Goal: Task Accomplishment & Management: Complete application form

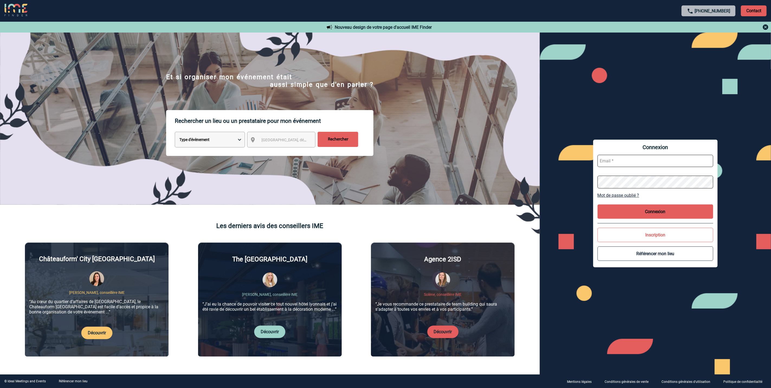
type input "[EMAIL_ADDRESS][DOMAIN_NAME]"
click at [692, 208] on button "Connexion" at bounding box center [656, 211] width 116 height 14
type input "amelie.ghio@abeille-assurances.fr"
click at [650, 208] on button "Connexion" at bounding box center [656, 211] width 116 height 14
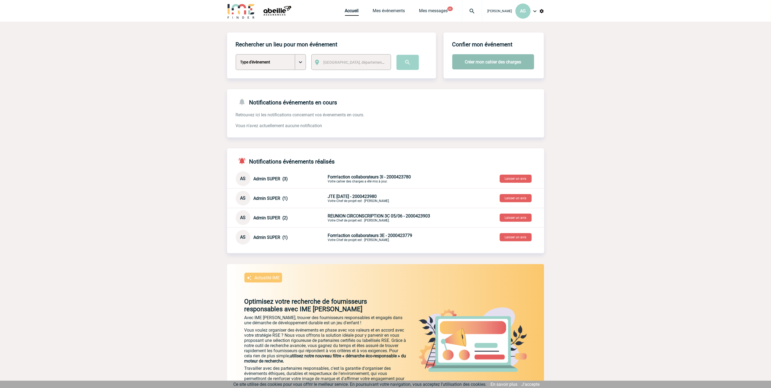
click at [468, 59] on button "Créer mon cahier des charges" at bounding box center [493, 61] width 82 height 15
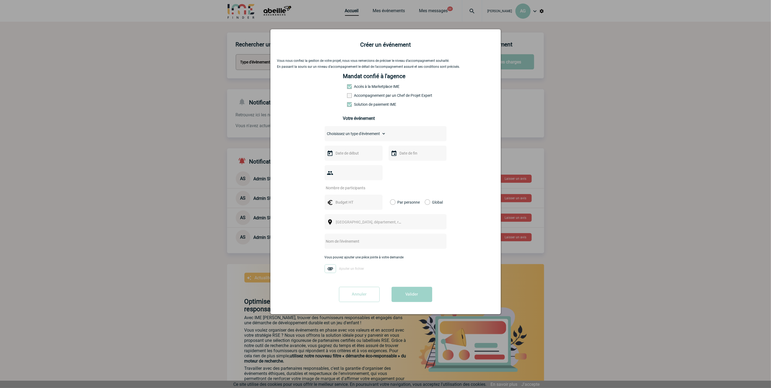
click at [371, 131] on select "Choisissez un type d'évènement Séminaire avec nuitée Séminaire sans nuitée Repa…" at bounding box center [355, 134] width 61 height 8
select select "3"
click at [325, 131] on select "Choisissez un type d'évènement Séminaire avec nuitée Séminaire sans nuitée Repa…" at bounding box center [355, 134] width 61 height 8
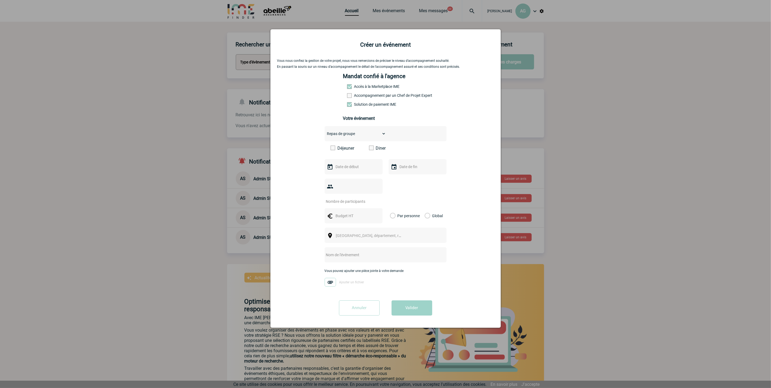
click at [351, 169] on input "text" at bounding box center [353, 166] width 37 height 7
click at [404, 180] on span "Suivant" at bounding box center [405, 177] width 4 height 4
click at [360, 199] on link "3" at bounding box center [362, 199] width 10 height 10
type input "03-09-2025"
click at [421, 168] on input "text" at bounding box center [417, 166] width 37 height 7
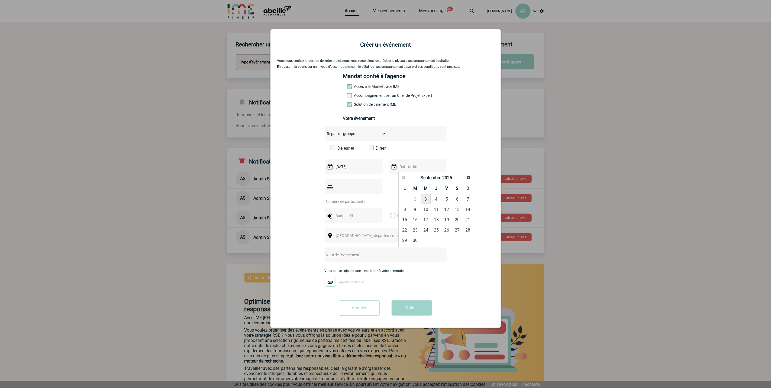
click at [426, 200] on link "3" at bounding box center [426, 199] width 10 height 10
type input "03-09-2025"
click at [342, 187] on div at bounding box center [354, 186] width 58 height 15
click at [342, 202] on input "number" at bounding box center [350, 201] width 51 height 7
type input "18"
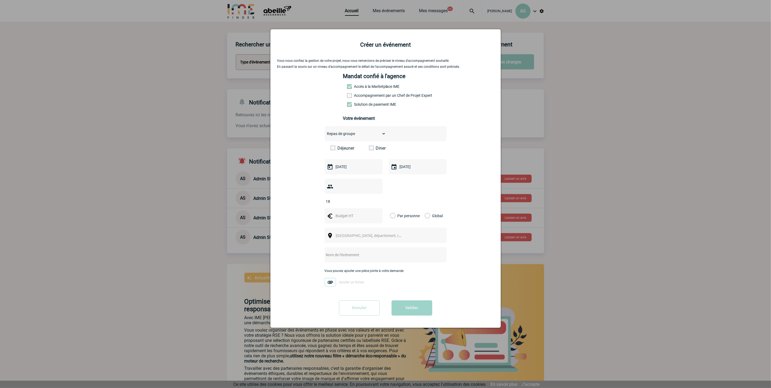
click at [343, 217] on input "text" at bounding box center [353, 215] width 37 height 7
type input "35"
click at [396, 213] on label "Par personne" at bounding box center [393, 215] width 6 height 15
click at [0, 0] on input "Par personne" at bounding box center [0, 0] width 0 height 0
click at [392, 217] on label "Par personne" at bounding box center [393, 215] width 6 height 15
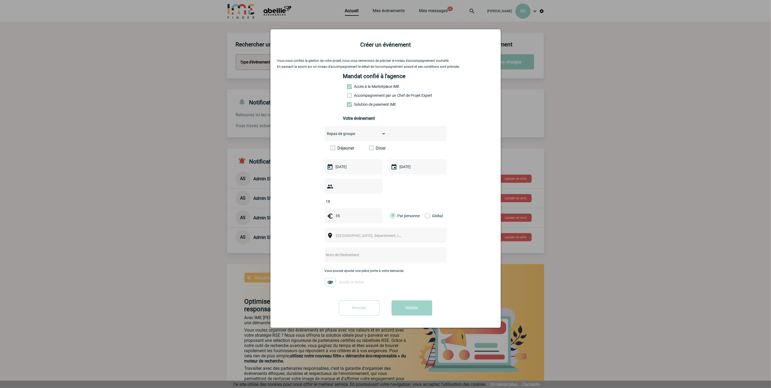
click at [0, 0] on input "Par personne" at bounding box center [0, 0] width 0 height 0
click at [382, 238] on span "Ville, département, région..." at bounding box center [371, 236] width 75 height 8
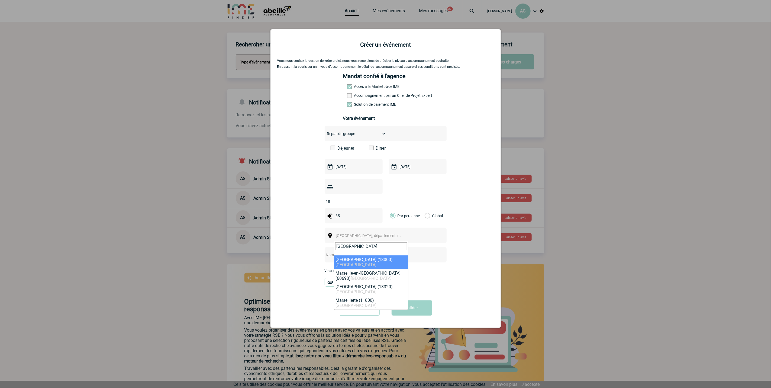
type input "Marseille"
select select "7321"
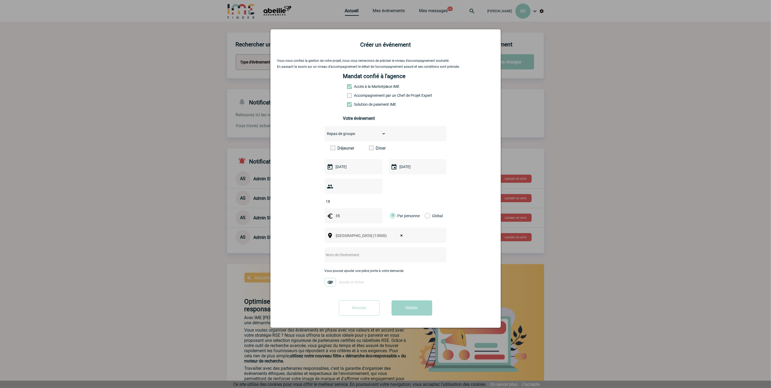
click at [334, 148] on span at bounding box center [333, 148] width 5 height 5
click at [0, 0] on input "Déjeuner" at bounding box center [0, 0] width 0 height 0
click at [364, 257] on input "text" at bounding box center [379, 254] width 108 height 7
click at [404, 253] on input "FORMACTION TNS 3/09 MARSEILLE" at bounding box center [379, 254] width 108 height 7
type input "FORMACTION TNS 3/09 MARSEILLE"
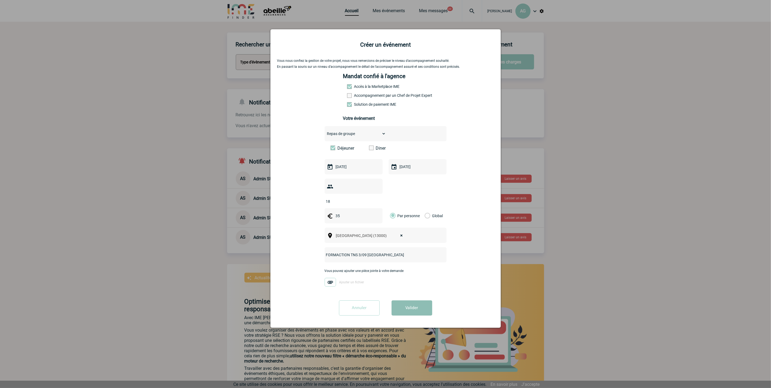
click at [409, 312] on button "Valider" at bounding box center [412, 307] width 41 height 15
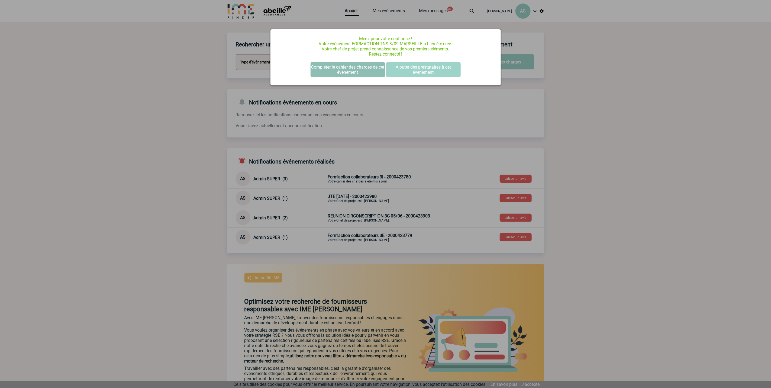
click at [342, 68] on button "Compléter le cahier des charges de cet événement" at bounding box center [348, 69] width 75 height 15
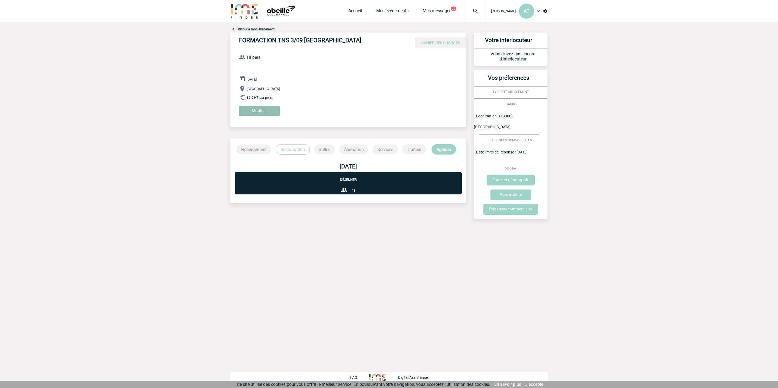
click at [272, 108] on input "Modifier" at bounding box center [259, 111] width 41 height 11
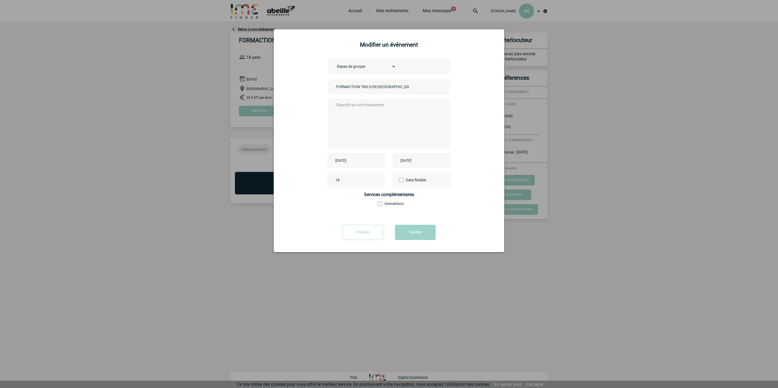
click at [364, 104] on textarea at bounding box center [387, 122] width 107 height 43
click at [387, 113] on textarea "Bonjour, Merci de réserver pour 12H30" at bounding box center [387, 122] width 107 height 43
paste textarea "136 Rue du Rouet"
click at [415, 114] on textarea "Bonjour, Merci de réserver pour 12H30 au café thaï situé 136 Rue du Rouet" at bounding box center [387, 122] width 107 height 43
click at [360, 115] on textarea "Bonjour, Merci de réserver pour 12H30 au café thaï situé au 136 Rue du Rouet" at bounding box center [387, 122] width 107 height 43
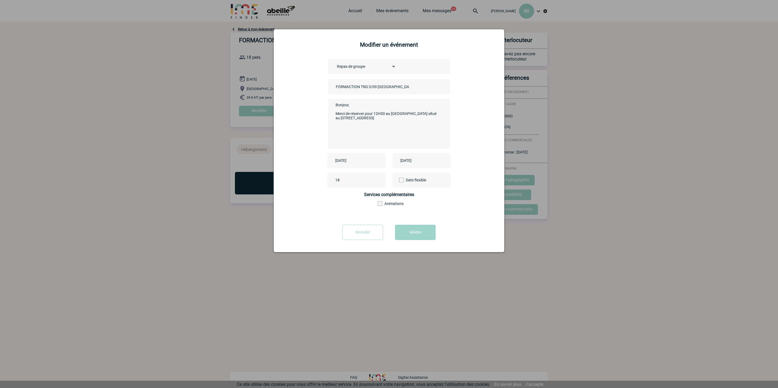
click at [358, 117] on textarea "Bonjour, Merci de réserver pour 12H30 au café thaï situé au 136 Rue du Rouet" at bounding box center [387, 122] width 107 height 43
click at [361, 117] on textarea "Bonjour, Merci de réserver pour 12H30 au café thaï situé au 136 Rue du Rouet (N°" at bounding box center [387, 122] width 107 height 43
paste textarea "04 91 25 44 45"
click at [389, 133] on textarea "Bonjour, Merci de réserver pour 12H30 au café thaï situé au 136 Rue du Rouet (N…" at bounding box center [387, 122] width 107 height 43
click at [396, 120] on textarea "Bonjour, Merci de réserver pour 12H30 au café thaï situé au 136 Rue du Rouet (N…" at bounding box center [387, 122] width 107 height 43
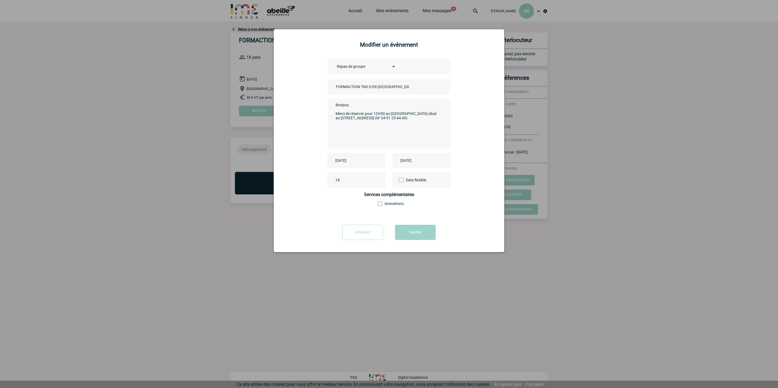
click at [393, 117] on textarea "Bonjour, Merci de réserver pour 12H30 au café thaï situé au 136 Rue du Rouet (N…" at bounding box center [387, 122] width 107 height 43
type textarea "Bonjour, Merci de réserver pour 12H30 au café thaï situé au 136 Rue du Rouet (N…"
click at [418, 232] on button "Valider" at bounding box center [415, 232] width 41 height 15
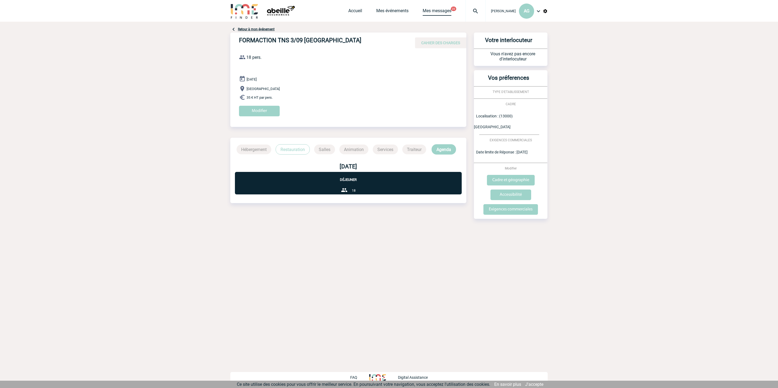
click at [430, 8] on link "Mes messages" at bounding box center [436, 12] width 29 height 8
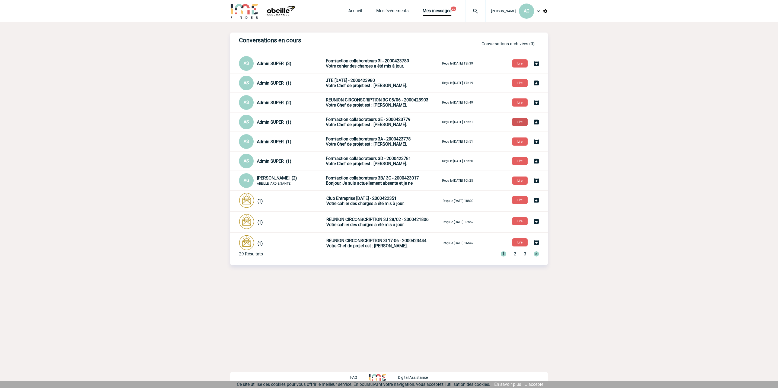
click at [516, 121] on button "Lire" at bounding box center [519, 122] width 15 height 8
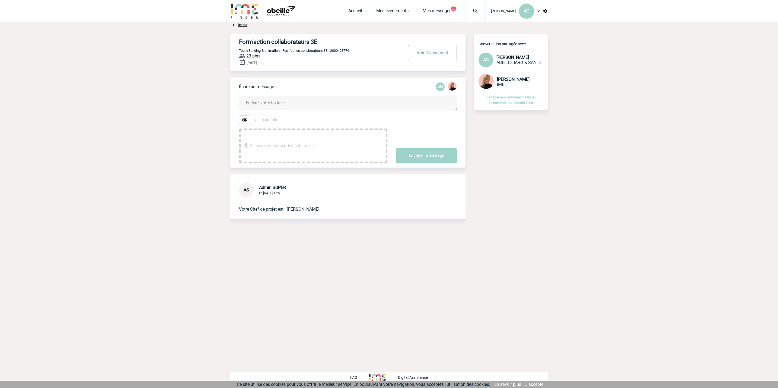
click at [429, 53] on button "Voir l'événement" at bounding box center [431, 52] width 49 height 15
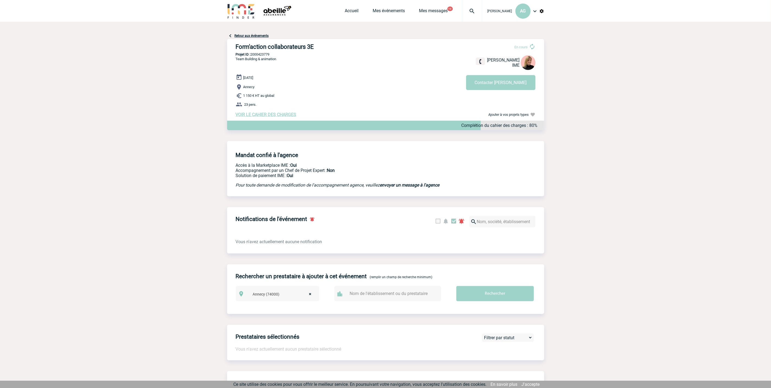
click at [264, 115] on span "VOIR LE CAHIER DES CHARGES" at bounding box center [266, 114] width 61 height 5
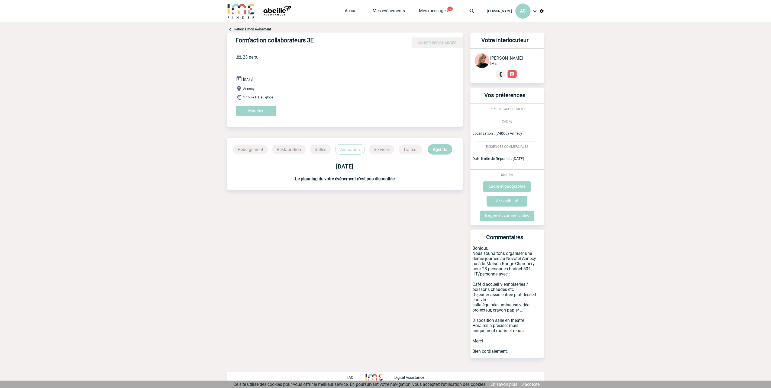
drag, startPoint x: 473, startPoint y: 298, endPoint x: 499, endPoint y: 303, distance: 26.5
click at [499, 303] on p "Bonjour, Nous souhaitons organiser une demie journée au Novotel Annecy ou à la …" at bounding box center [507, 302] width 73 height 113
copy p "Déjeuner assis entrée plat dessert eau vin"
click at [446, 5] on div "Accueil Mes événements Mes messages 19 Projet, client Projet, client" at bounding box center [413, 11] width 137 height 22
click at [444, 8] on div "Accueil Mes événements Mes messages 19 Projet, client Projet, client" at bounding box center [413, 11] width 137 height 22
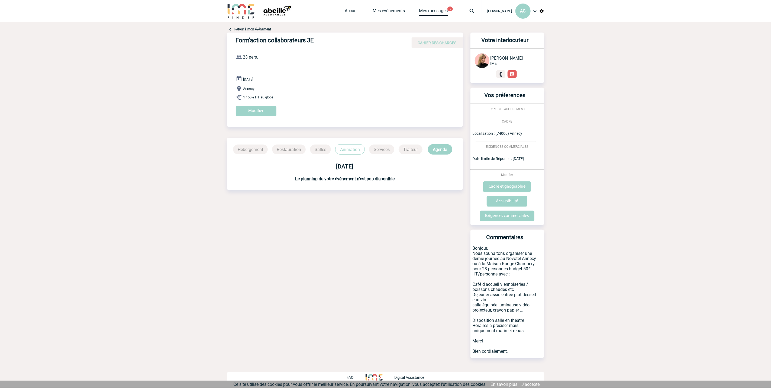
click at [440, 11] on link "Mes messages" at bounding box center [433, 12] width 29 height 8
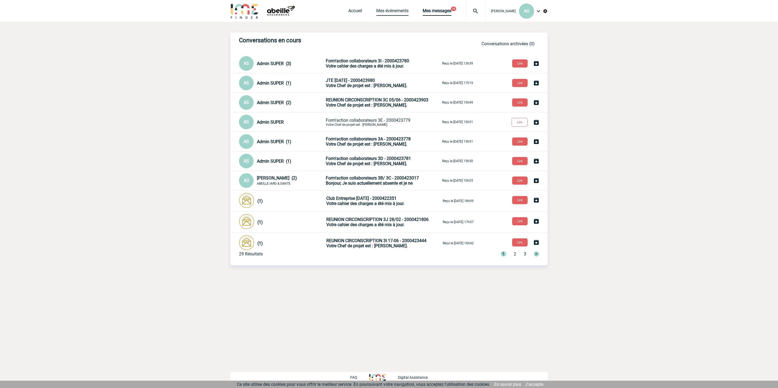
click at [394, 11] on link "Mes événements" at bounding box center [392, 12] width 32 height 8
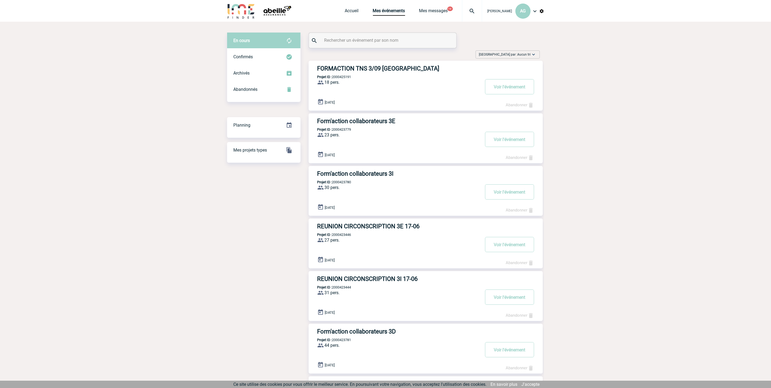
click at [363, 70] on h3 "FORMACTION TNS 3/09 [GEOGRAPHIC_DATA]" at bounding box center [398, 68] width 163 height 7
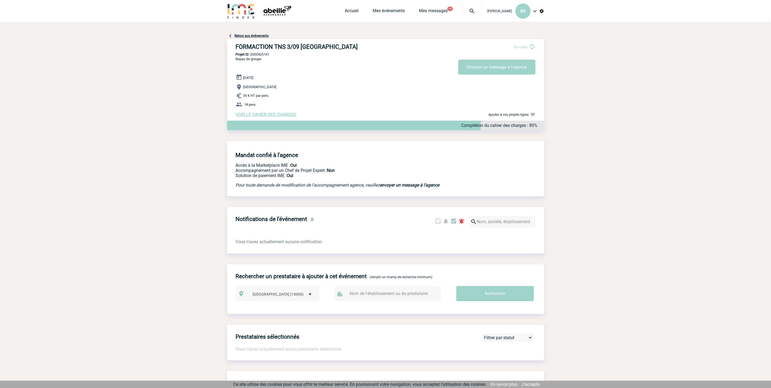
click at [268, 114] on span "VOIR LE CAHIER DES CHARGES" at bounding box center [266, 114] width 61 height 5
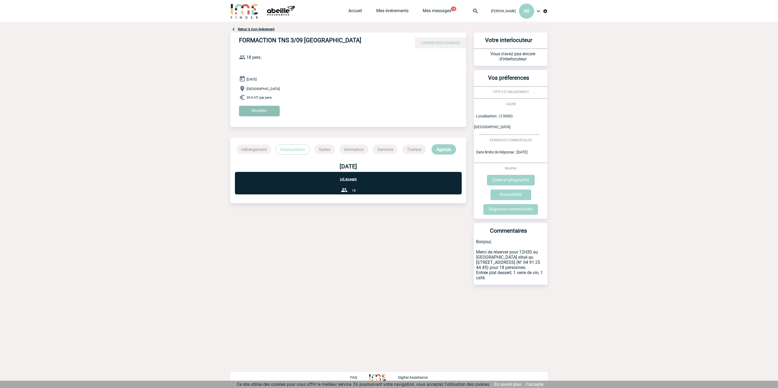
click at [260, 109] on input "Modifier" at bounding box center [259, 111] width 41 height 11
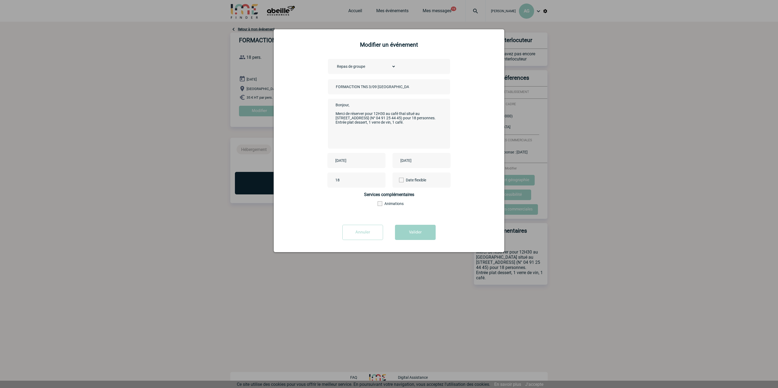
drag, startPoint x: 409, startPoint y: 124, endPoint x: 330, endPoint y: 129, distance: 78.2
click at [330, 129] on div "Bonjour, Merci de réserver pour 12H30 au café thaï situé au 136 Rue du Rouet (N…" at bounding box center [389, 124] width 122 height 50
paste textarea "Déjeuner assis entrée plat dessert eau vin"
click at [437, 128] on textarea "Bonjour, Merci de réserver pour 12H30 au café thaï situé au 136 Rue du Rouet (N…" at bounding box center [387, 122] width 107 height 43
drag, startPoint x: 353, startPoint y: 137, endPoint x: 324, endPoint y: 103, distance: 45.0
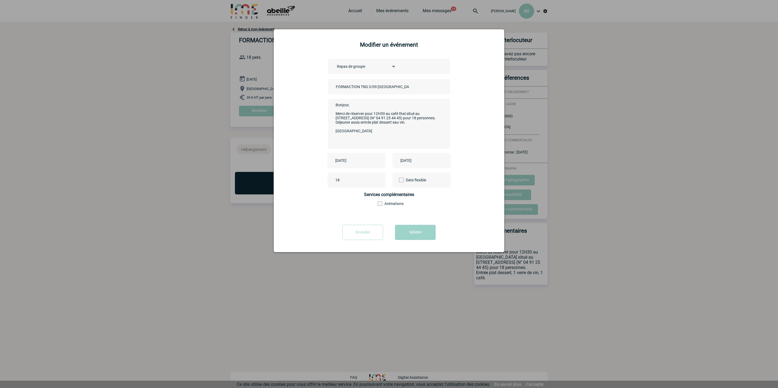
click at [324, 103] on div "Choisissez un type d'évènement Séminaire avec nuitée Séminaire sans nuitée Repa…" at bounding box center [388, 139] width 217 height 160
click at [392, 136] on textarea "Bonjour, Merci de réserver pour 12H30 au café thaï situé au 136 Rue du Rouet (N…" at bounding box center [387, 122] width 107 height 43
type textarea "Bonjour, Merci de réserver pour 12H30 au café thaï situé au 136 Rue du Rouet (N…"
click at [409, 233] on button "Valider" at bounding box center [415, 232] width 41 height 15
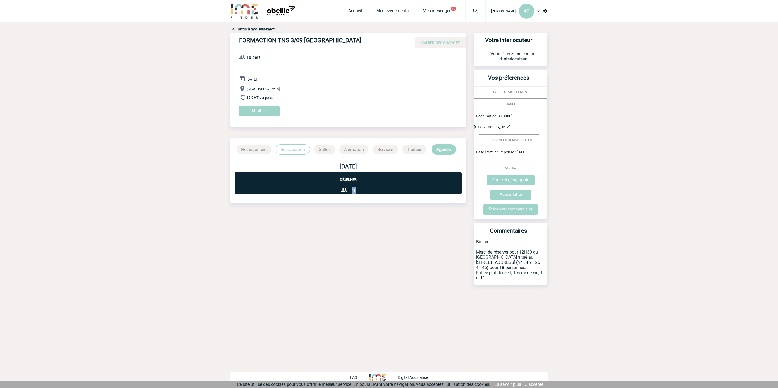
drag, startPoint x: 355, startPoint y: 189, endPoint x: 345, endPoint y: 189, distance: 10.6
click at [345, 189] on div "Déjeuner 18" at bounding box center [348, 183] width 226 height 23
drag, startPoint x: 345, startPoint y: 189, endPoint x: 365, endPoint y: 216, distance: 33.7
click at [365, 216] on div "Retour à mon événement FORMACTION TNS 3/09 MARSEILLE CAHIER DES CHARGES FORMACT…" at bounding box center [388, 166] width 317 height 289
click at [363, 6] on div "Accueil Mes événements Mes messages 19 Projet, client Projet, client" at bounding box center [416, 11] width 137 height 22
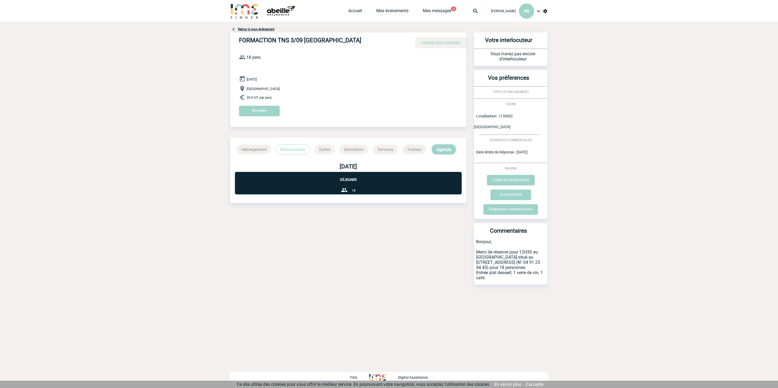
click at [361, 7] on div "Accueil Mes événements Mes messages 19 Projet, client Projet, client" at bounding box center [416, 11] width 137 height 22
click at [355, 15] on link "Accueil" at bounding box center [355, 12] width 14 height 8
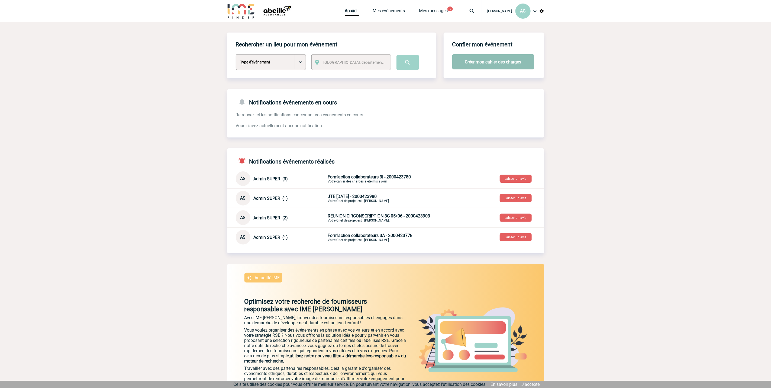
click at [496, 56] on button "Créer mon cahier des charges" at bounding box center [493, 61] width 82 height 15
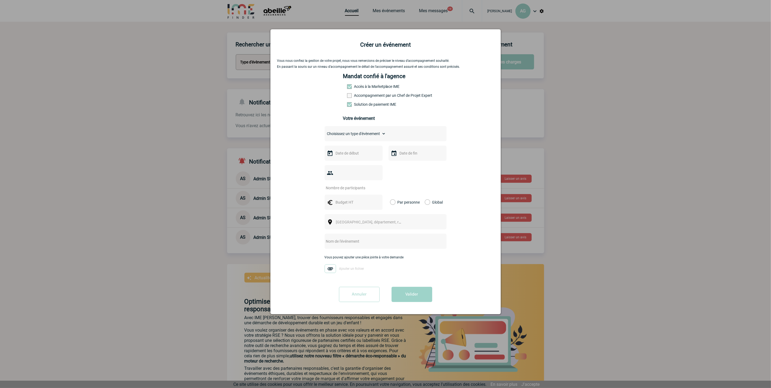
click at [356, 129] on div "Choisissez un type d'évènement Séminaire avec nuitée Séminaire sans nuitée Repa…" at bounding box center [386, 133] width 122 height 15
drag, startPoint x: 354, startPoint y: 133, endPoint x: 353, endPoint y: 136, distance: 3.2
click at [354, 133] on select "Choisissez un type d'évènement Séminaire avec nuitée Séminaire sans nuitée Repa…" at bounding box center [355, 134] width 61 height 8
select select "3"
click at [325, 131] on select "Choisissez un type d'évènement Séminaire avec nuitée Séminaire sans nuitée Repa…" at bounding box center [355, 134] width 61 height 8
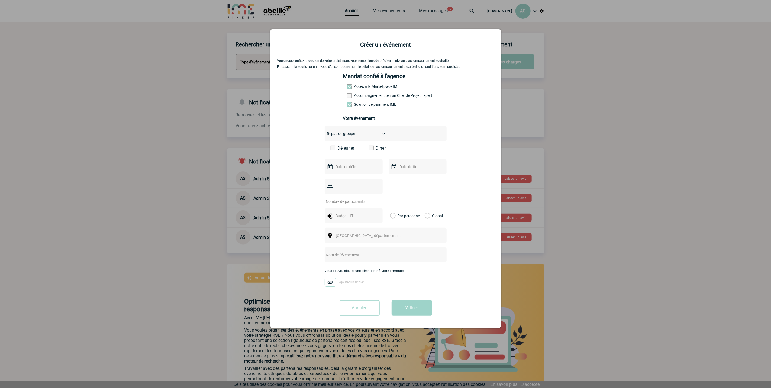
click at [338, 150] on label "Déjeuner" at bounding box center [346, 148] width 31 height 5
click at [0, 0] on input "Déjeuner" at bounding box center [0, 0] width 0 height 0
click at [345, 166] on input "text" at bounding box center [353, 166] width 37 height 7
click at [404, 178] on span "Suivant" at bounding box center [405, 177] width 4 height 4
click at [372, 196] on link "4" at bounding box center [372, 199] width 10 height 10
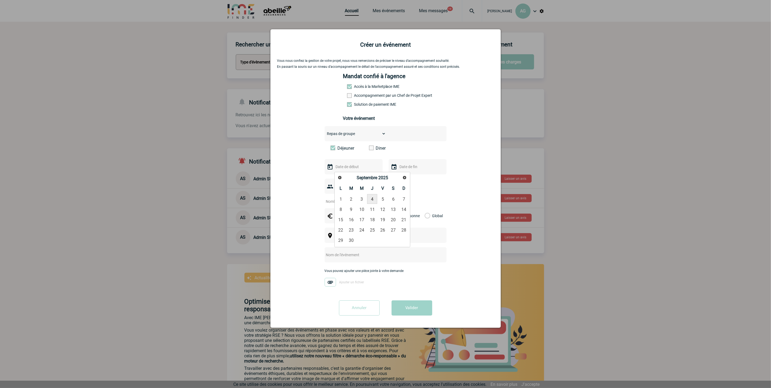
type input "04-09-2025"
click at [401, 165] on input "text" at bounding box center [417, 166] width 37 height 7
drag, startPoint x: 434, startPoint y: 198, endPoint x: 422, endPoint y: 203, distance: 13.1
click at [434, 198] on link "4" at bounding box center [436, 199] width 10 height 10
type input "04-09-2025"
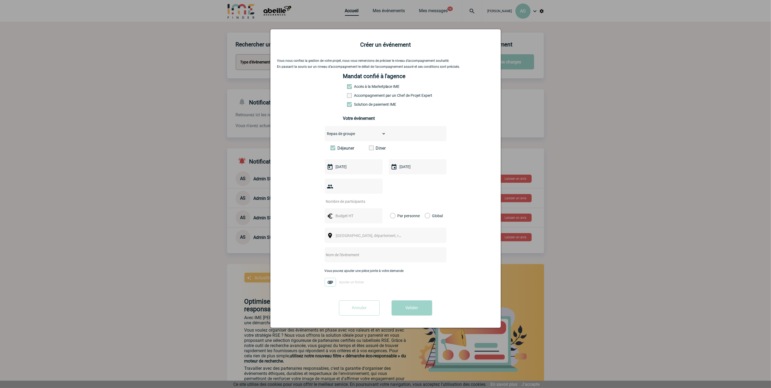
click at [350, 193] on div at bounding box center [354, 186] width 58 height 15
click at [343, 203] on input "number" at bounding box center [350, 201] width 51 height 7
type input "17"
click at [356, 213] on div at bounding box center [354, 215] width 58 height 15
click at [336, 213] on div at bounding box center [354, 215] width 58 height 15
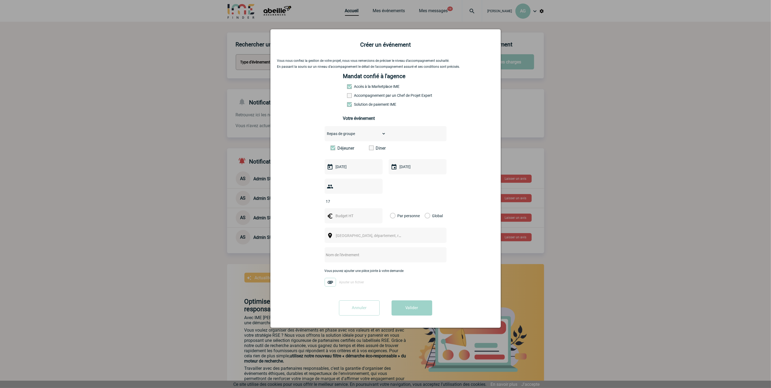
click at [344, 216] on input "text" at bounding box center [353, 215] width 37 height 7
type input "35"
click at [359, 256] on input "FORMACTION TNS 3/09 [GEOGRAPHIC_DATA]" at bounding box center [379, 254] width 108 height 7
click at [383, 258] on input "FORMACTION TNS 4/09 MARSEILLE" at bounding box center [379, 254] width 108 height 7
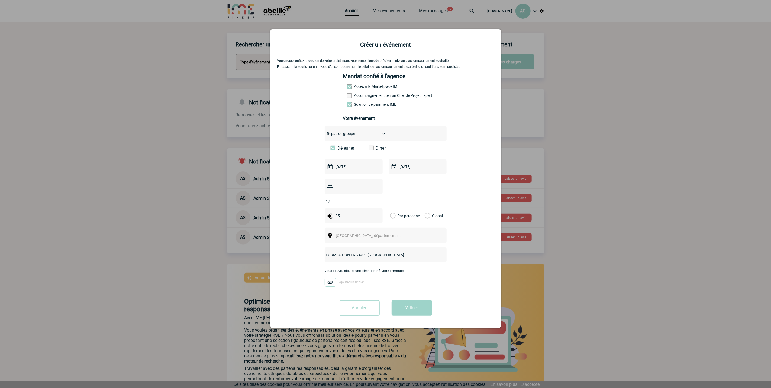
type input "FORMACTION TNS 4/09 [GEOGRAPHIC_DATA]"
click at [397, 221] on div "Par personne" at bounding box center [404, 215] width 30 height 15
click at [394, 218] on label "Par personne" at bounding box center [393, 215] width 6 height 15
click at [0, 0] on input "Par personne" at bounding box center [0, 0] width 0 height 0
click at [362, 239] on span "Ville, département, région..." at bounding box center [371, 236] width 75 height 8
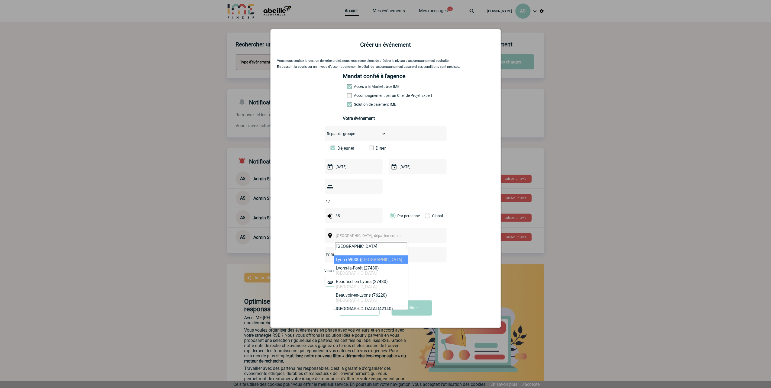
type input "LYON"
select select "36544"
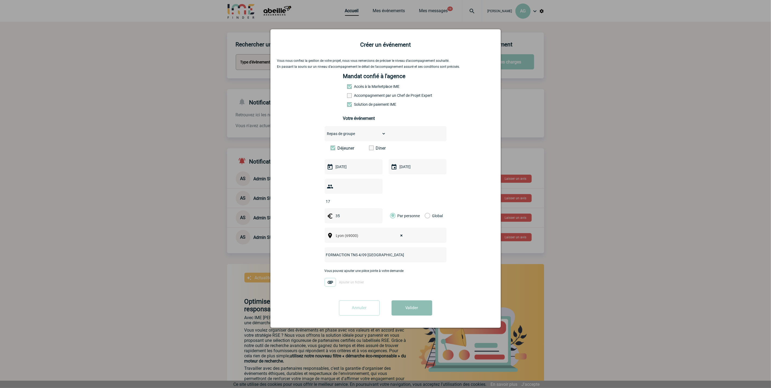
click at [407, 310] on button "Valider" at bounding box center [412, 307] width 41 height 15
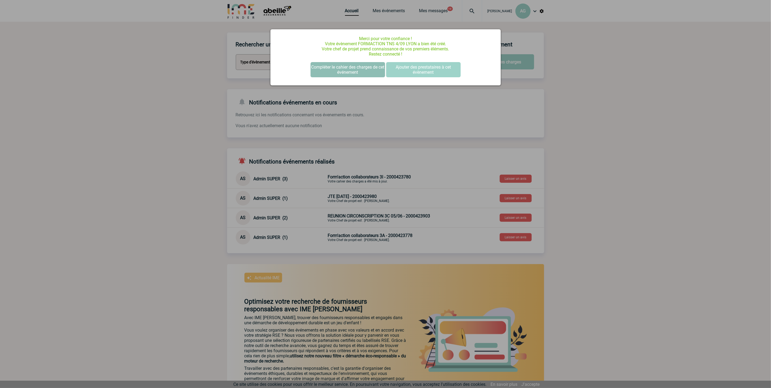
click at [343, 68] on button "Compléter le cahier des charges de cet événement" at bounding box center [348, 69] width 75 height 15
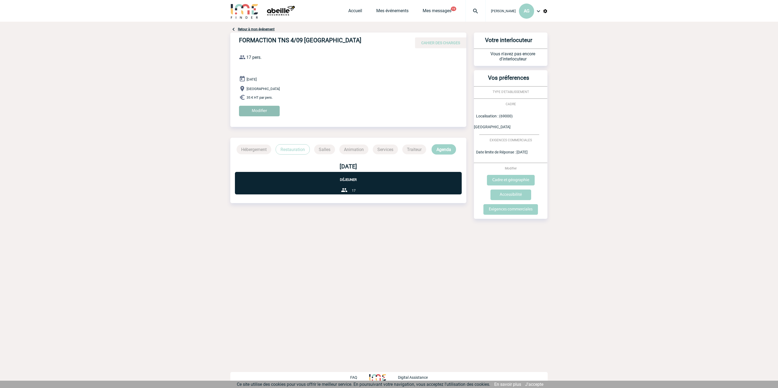
click at [269, 111] on input "Modifier" at bounding box center [259, 111] width 41 height 11
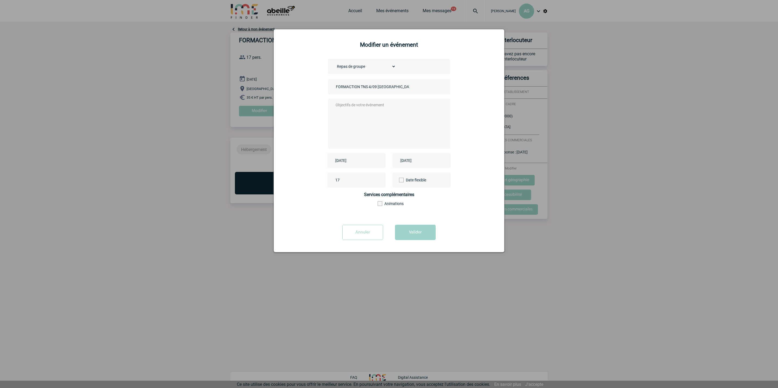
click at [370, 109] on textarea at bounding box center [387, 122] width 107 height 43
paste textarea "Bonjour, Merci de réserver pour 12H30 au café thaï situé au [STREET_ADDRESS] (N…"
drag, startPoint x: 391, startPoint y: 115, endPoint x: 383, endPoint y: 119, distance: 9.1
click at [383, 119] on textarea "Bonjour, Merci de réserver pour 12H30 au café thaï situé au [STREET_ADDRESS] (N…" at bounding box center [387, 122] width 107 height 43
click at [345, 117] on textarea "Bonjour, Merci de réserver pour 12H30 aux Assembleurs Garibaldi pour 18 personn…" at bounding box center [387, 122] width 107 height 43
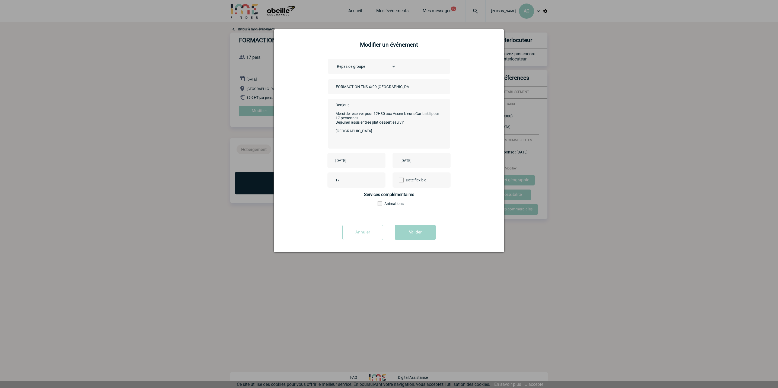
click at [385, 118] on textarea "Bonjour, Merci de réserver pour 12H30 aux Assembleurs Garibaldi pour 17 personn…" at bounding box center [387, 122] width 107 height 43
click at [395, 127] on textarea "Bonjour, Merci de réserver pour 12H30 aux Assembleurs Garibaldi pour 17 personn…" at bounding box center [387, 122] width 107 height 43
click at [367, 132] on textarea "Bonjour, Merci de réserver pour 12H30 aux Assembleurs Garibaldi pour 17 personn…" at bounding box center [387, 122] width 107 height 43
click at [419, 126] on textarea "Bonjour, Merci de réserver pour 12H30 aux Assembleurs Garibaldi pour 17 personn…" at bounding box center [387, 122] width 107 height 43
drag, startPoint x: 348, startPoint y: 113, endPoint x: 399, endPoint y: 111, distance: 51.3
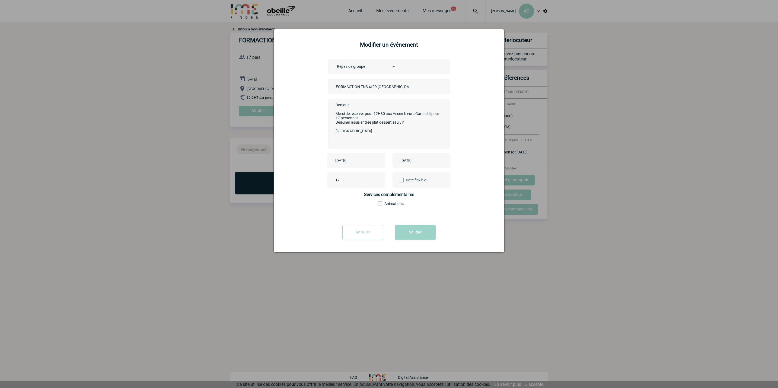
click at [399, 111] on textarea "Bonjour, Merci de réserver pour 12H30 aux Assembleurs Garibaldi pour 17 personn…" at bounding box center [387, 122] width 107 height 43
click at [407, 114] on textarea "Bonjour, Merci de réserver pour 12H30 aux Assembleurs Garibaldi pour 17 personn…" at bounding box center [387, 122] width 107 height 43
click at [437, 115] on textarea "Bonjour, Merci de réserver pour 12H30 aux Assembleurs Garibaldi pour 17 personn…" at bounding box center [387, 122] width 107 height 43
drag, startPoint x: 351, startPoint y: 119, endPoint x: 357, endPoint y: 118, distance: 6.6
click at [357, 118] on textarea "Bonjour, Merci de réserver pour 12H30 aux Assembleurs Garibaldi pour 17 personn…" at bounding box center [387, 122] width 107 height 43
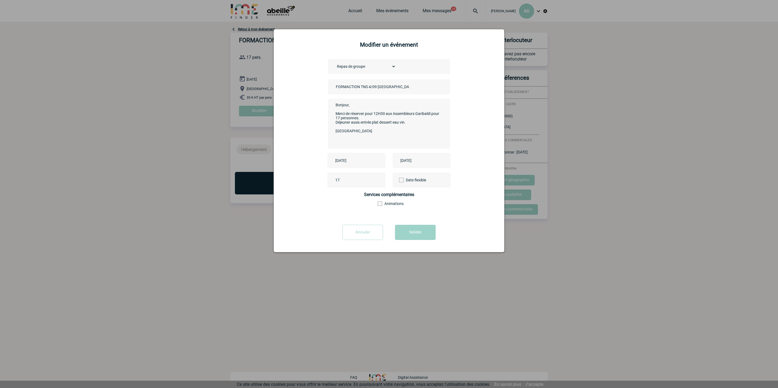
click at [369, 118] on textarea "Bonjour, Merci de réserver pour 12H30 aux Assembleurs Garibaldi pour 17 personn…" at bounding box center [387, 122] width 107 height 43
click at [351, 124] on textarea "Bonjour, Merci de réserver pour 12H30 aux Assembleurs Garibaldi pour 17 personn…" at bounding box center [387, 122] width 107 height 43
click at [357, 124] on textarea "Bonjour, Merci de réserver pour 12H30 aux Assembleurs Garibaldi pour 17 personn…" at bounding box center [387, 122] width 107 height 43
click at [365, 121] on textarea "Bonjour, Merci de réserver pour 12H30 aux Assembleurs Garibaldi pour 17 personn…" at bounding box center [387, 122] width 107 height 43
click at [385, 124] on textarea "Bonjour, Merci de réserver pour 12H30 aux Assembleurs Garibaldi pour 17 personn…" at bounding box center [387, 122] width 107 height 43
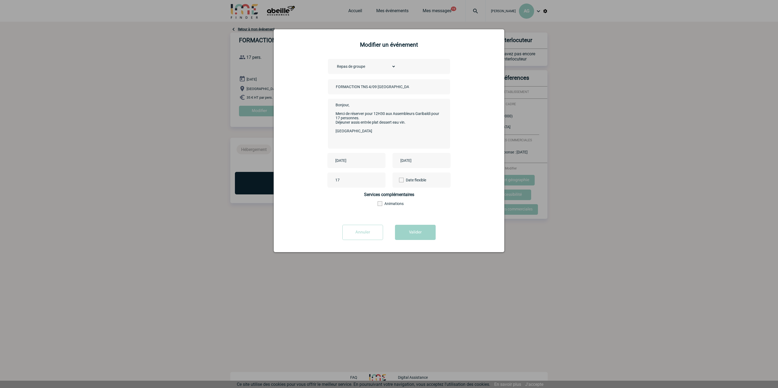
click at [407, 120] on textarea "Bonjour, Merci de réserver pour 12H30 aux Assembleurs Garibaldi pour 17 personn…" at bounding box center [387, 122] width 107 height 43
type textarea "Bonjour, Merci de réserver pour 12H30 aux Assembleurs Garibaldi pour 17 personn…"
click at [410, 233] on button "Valider" at bounding box center [415, 232] width 41 height 15
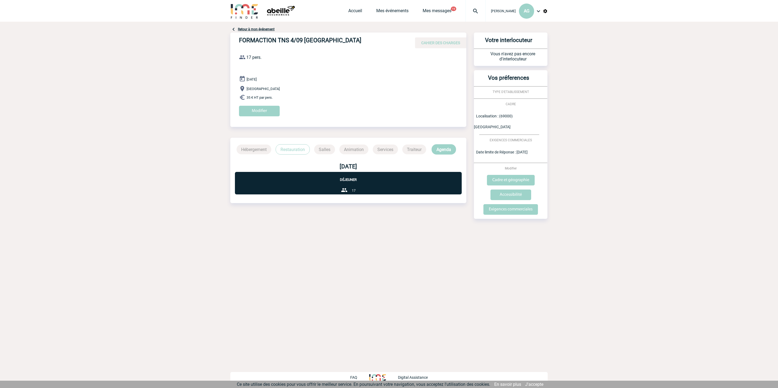
click at [436, 22] on div "Retour à mon événement FORMACTION TNS 4/09 LYON CAHIER DES CHARGES FORMACTION T…" at bounding box center [388, 133] width 317 height 223
click at [431, 11] on link "Mes messages" at bounding box center [436, 12] width 29 height 8
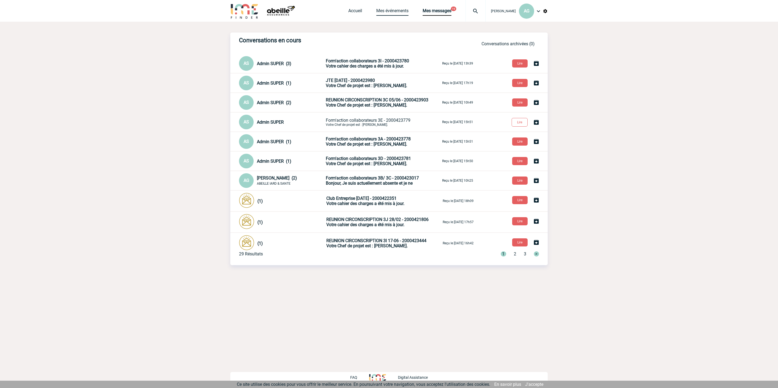
click at [387, 9] on link "Mes événements" at bounding box center [392, 12] width 32 height 8
